Goal: Check status: Check status

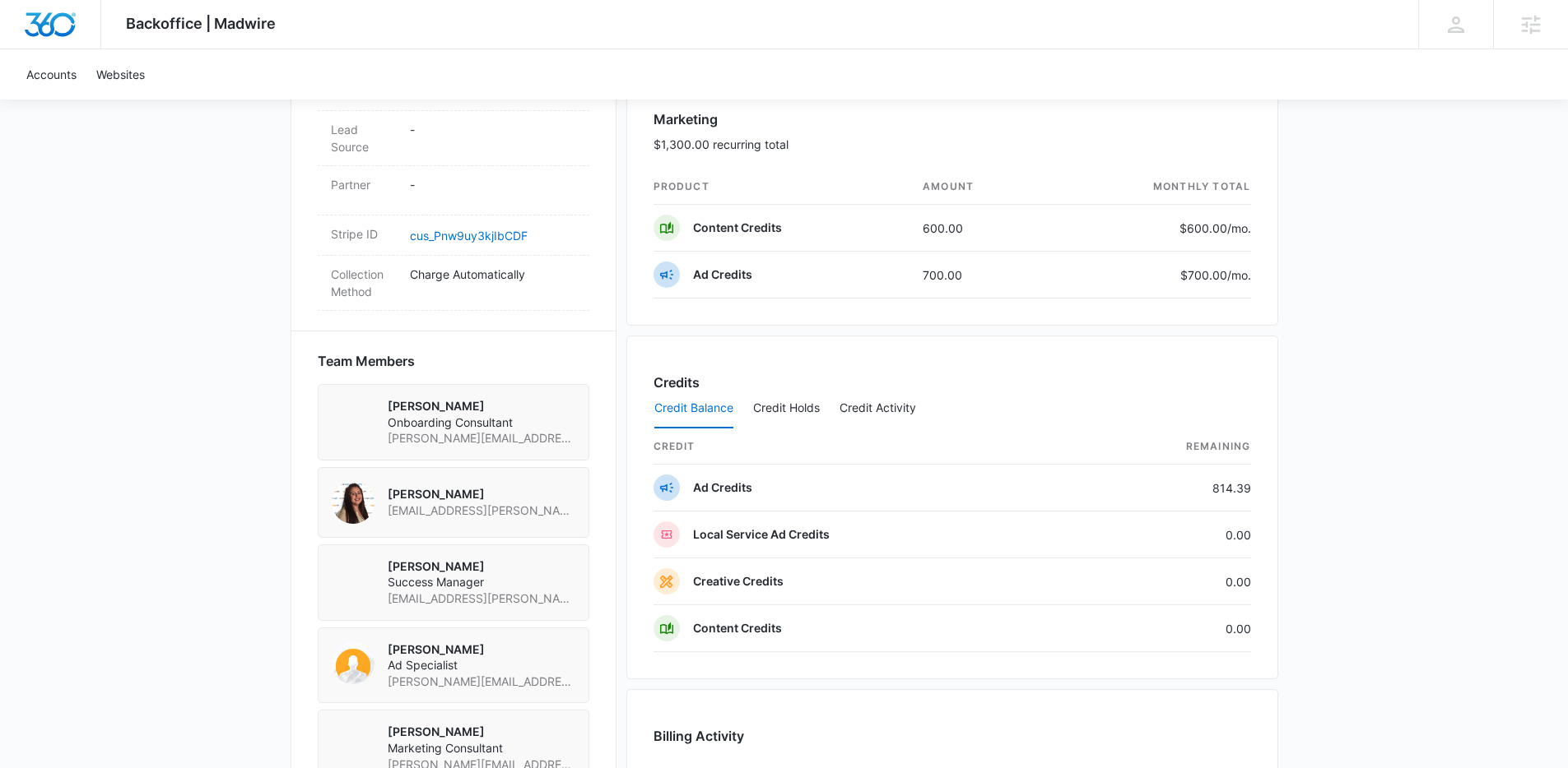
scroll to position [969, 0]
click at [861, 409] on button "Credit Activity" at bounding box center [878, 408] width 76 height 40
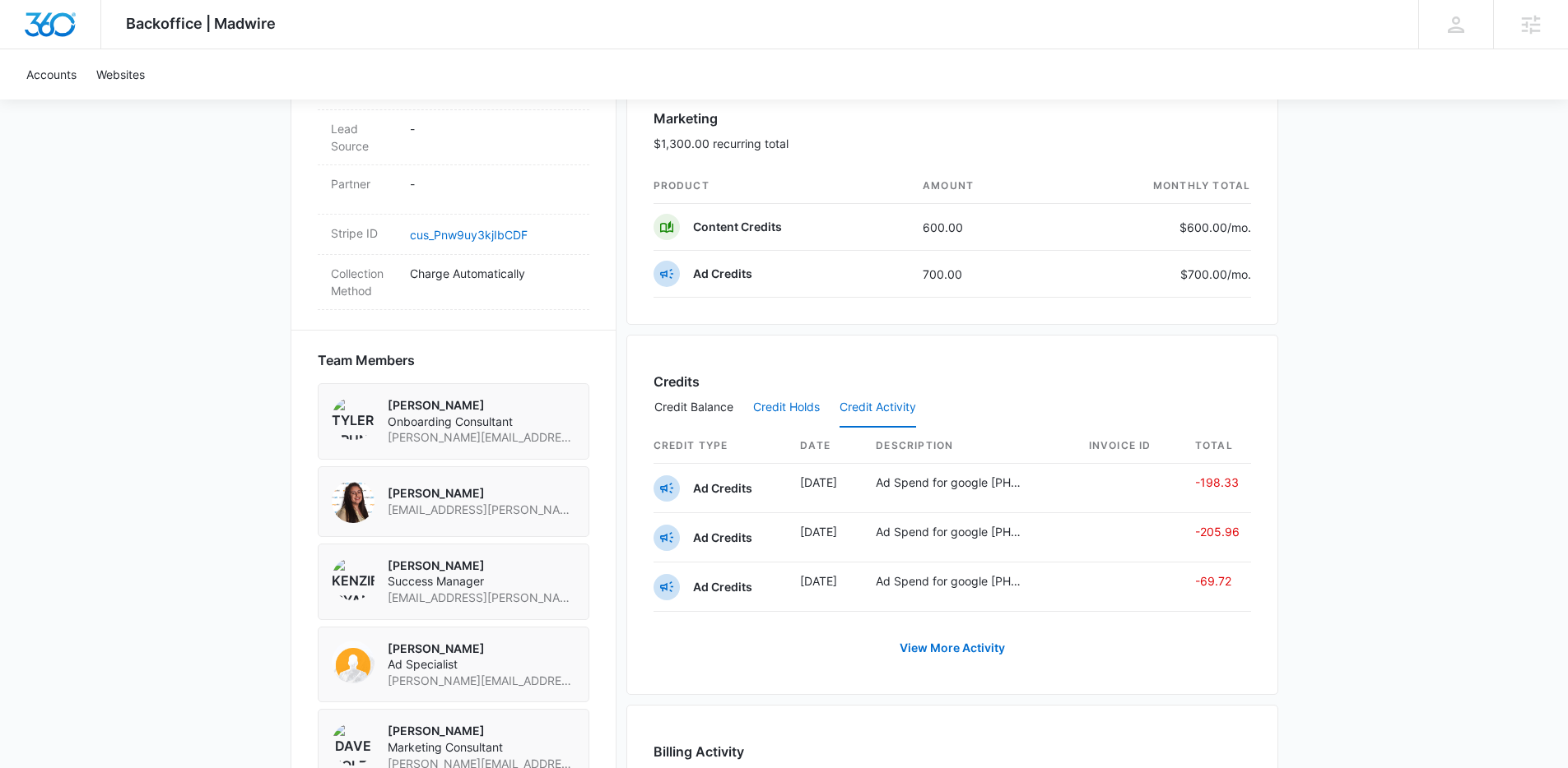
click at [790, 408] on button "Credit Holds" at bounding box center [786, 408] width 67 height 40
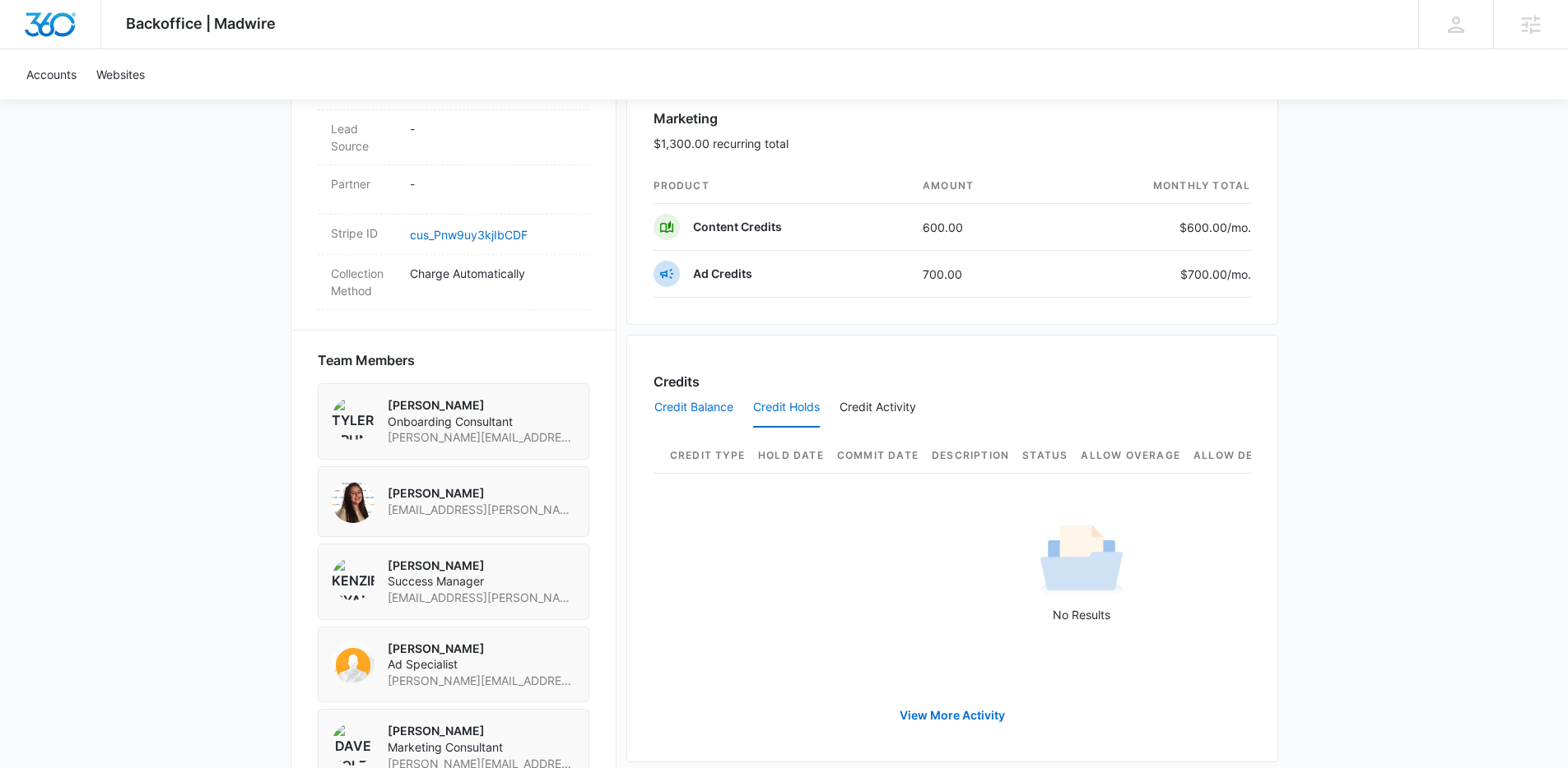
click at [696, 411] on button "Credit Balance" at bounding box center [693, 408] width 79 height 40
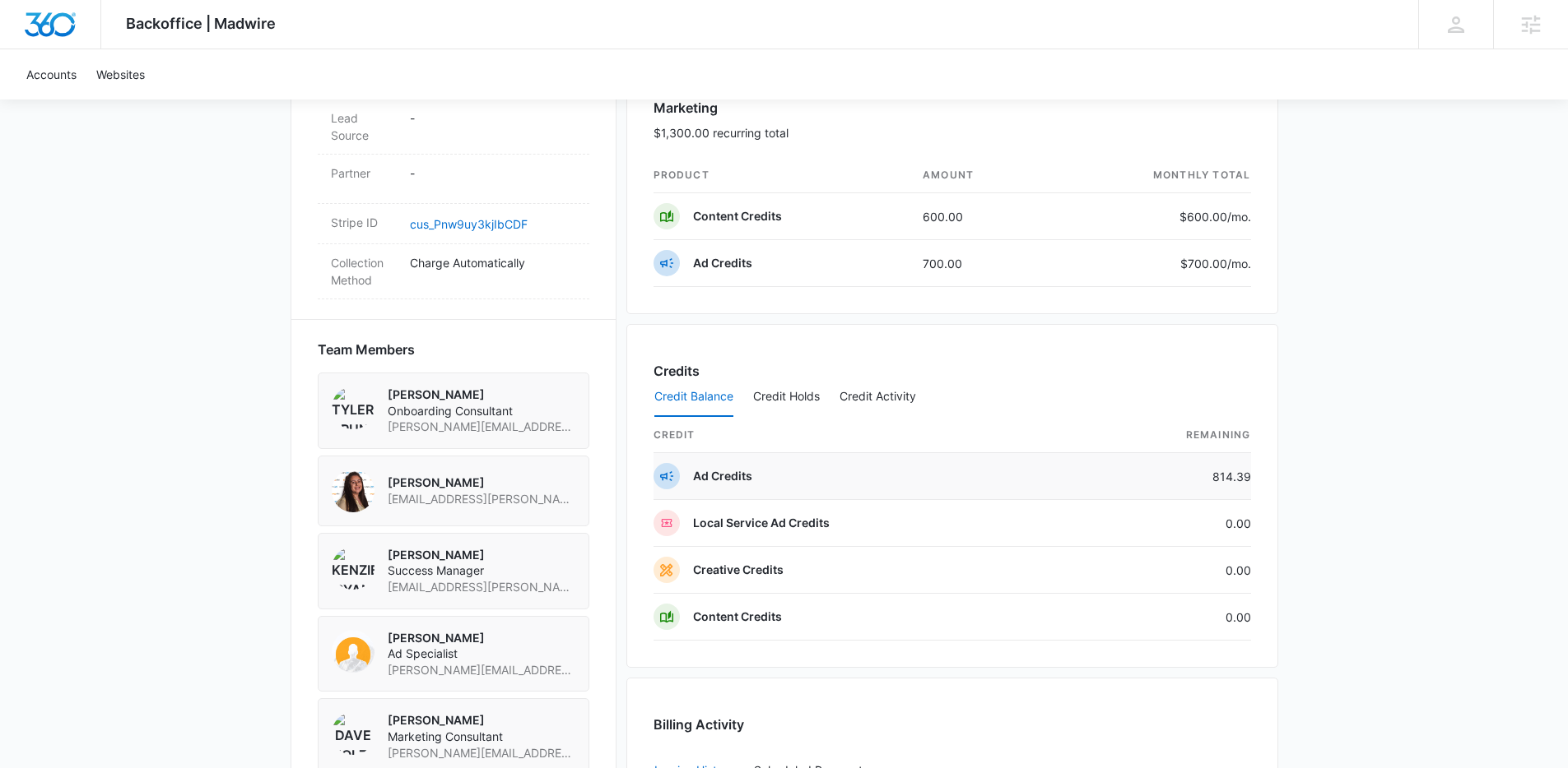
scroll to position [978, 0]
click at [881, 395] on button "Credit Activity" at bounding box center [878, 398] width 76 height 40
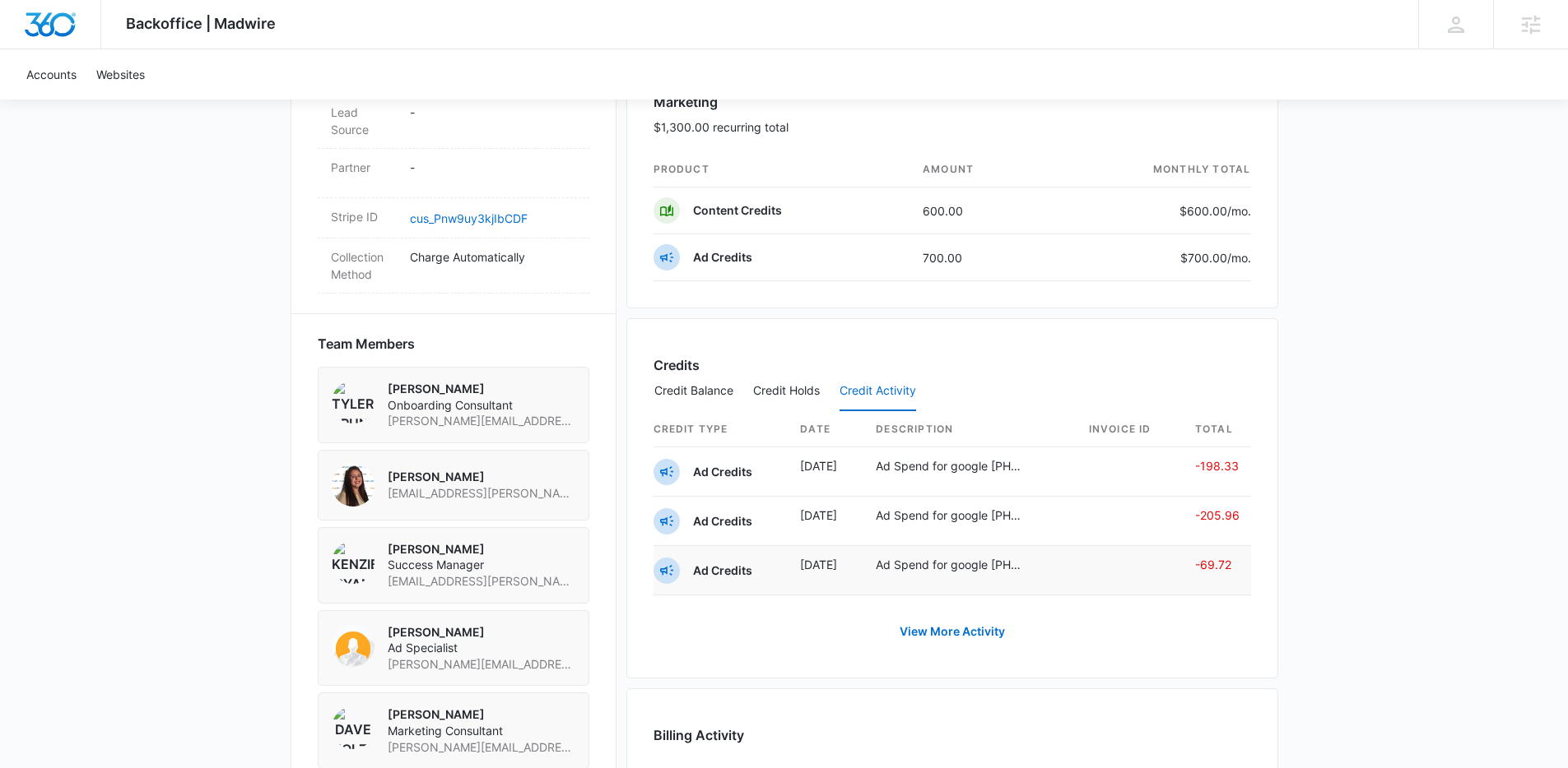
scroll to position [993, 0]
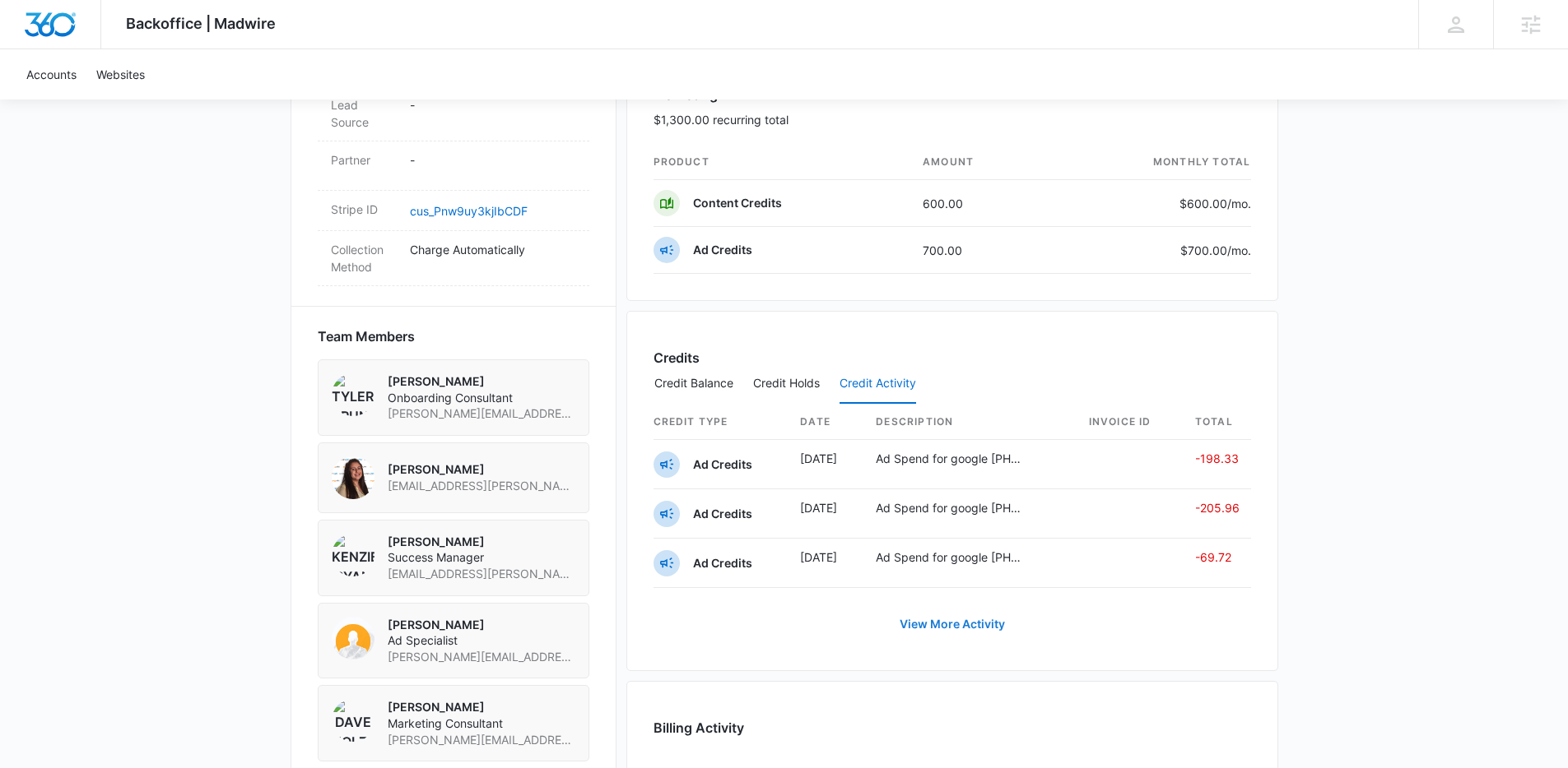
click at [962, 620] on link "View More Activity" at bounding box center [952, 624] width 138 height 40
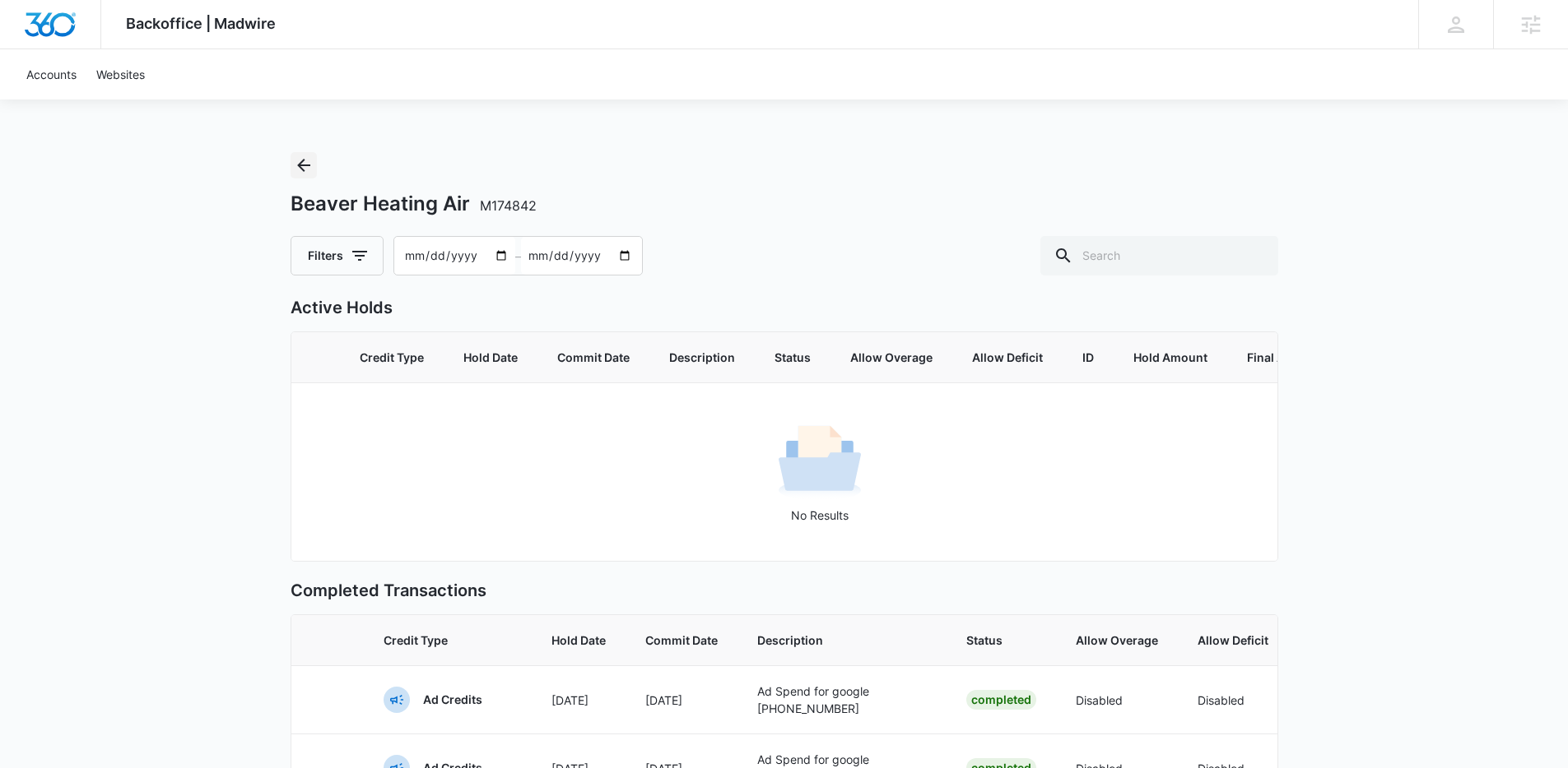
click at [301, 161] on icon "Back" at bounding box center [304, 166] width 14 height 14
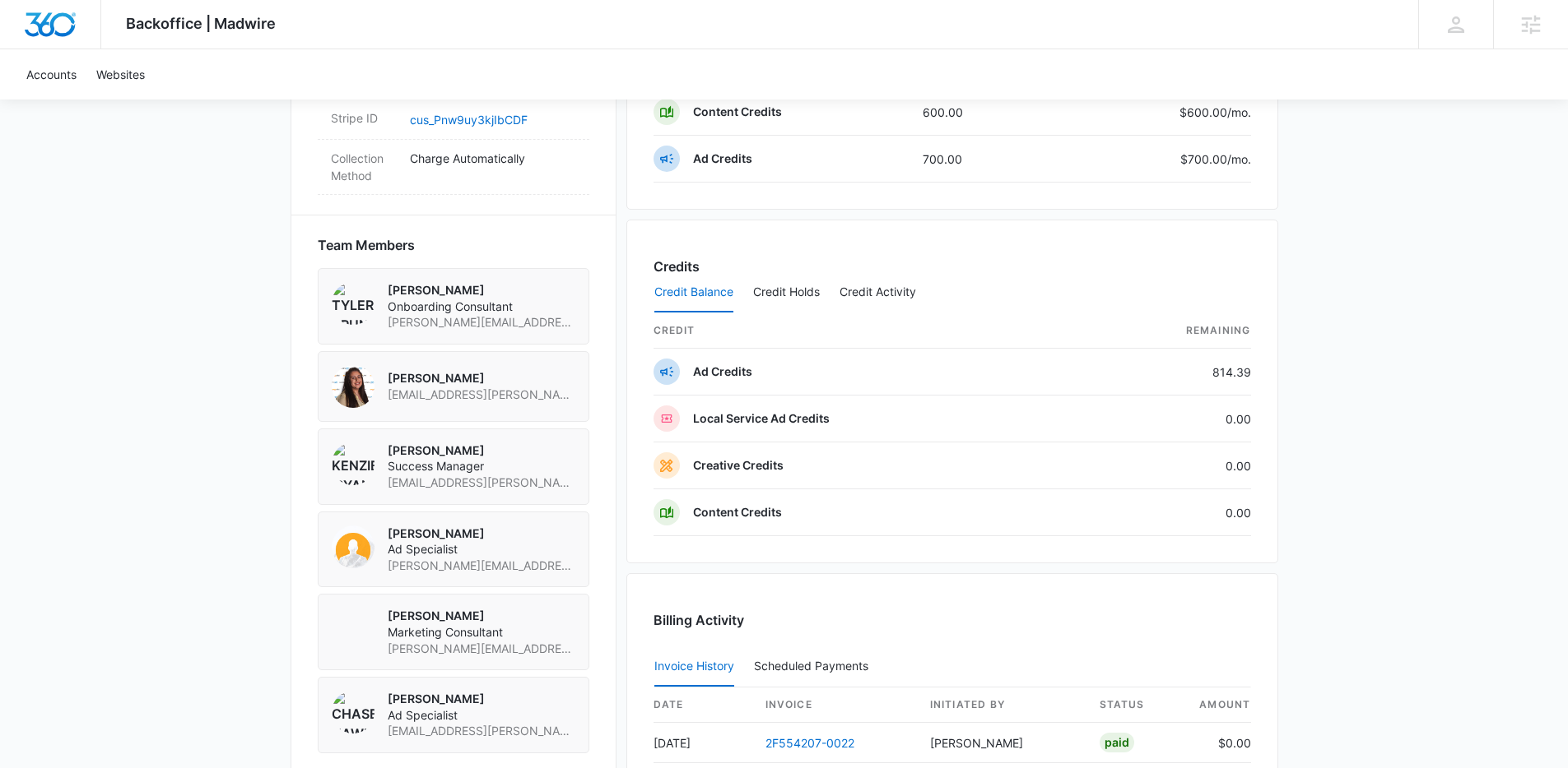
scroll to position [1087, 0]
